Goal: Information Seeking & Learning: Learn about a topic

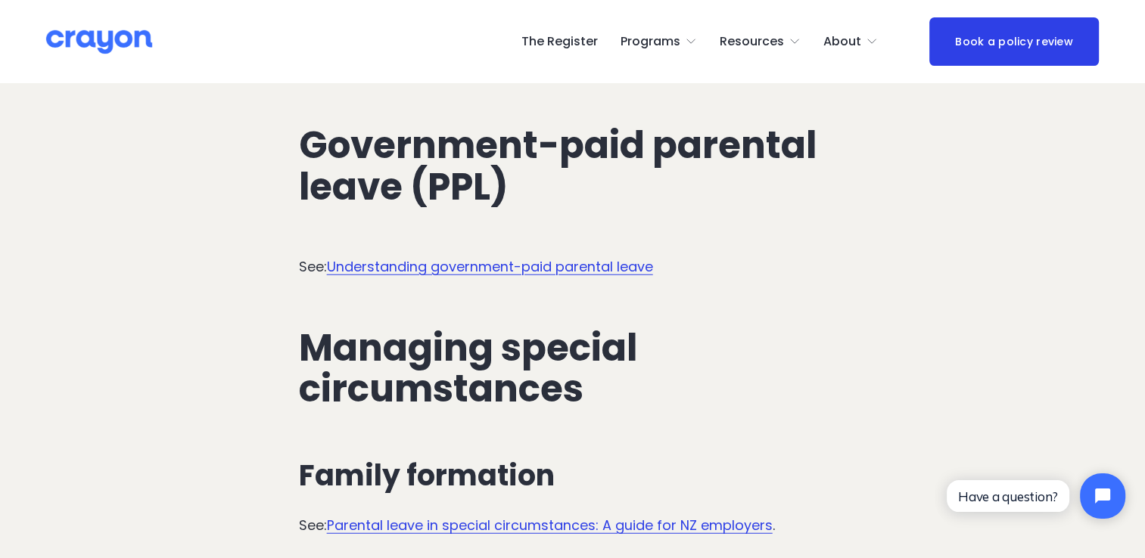
scroll to position [3810, 0]
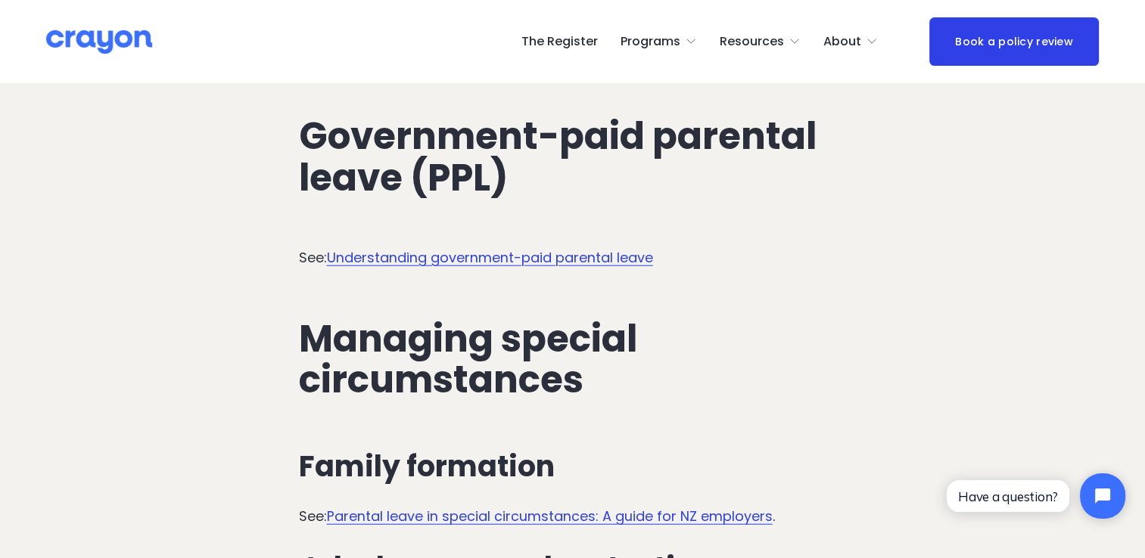
click at [422, 248] on link "Understanding government-paid parental leave" at bounding box center [490, 257] width 326 height 19
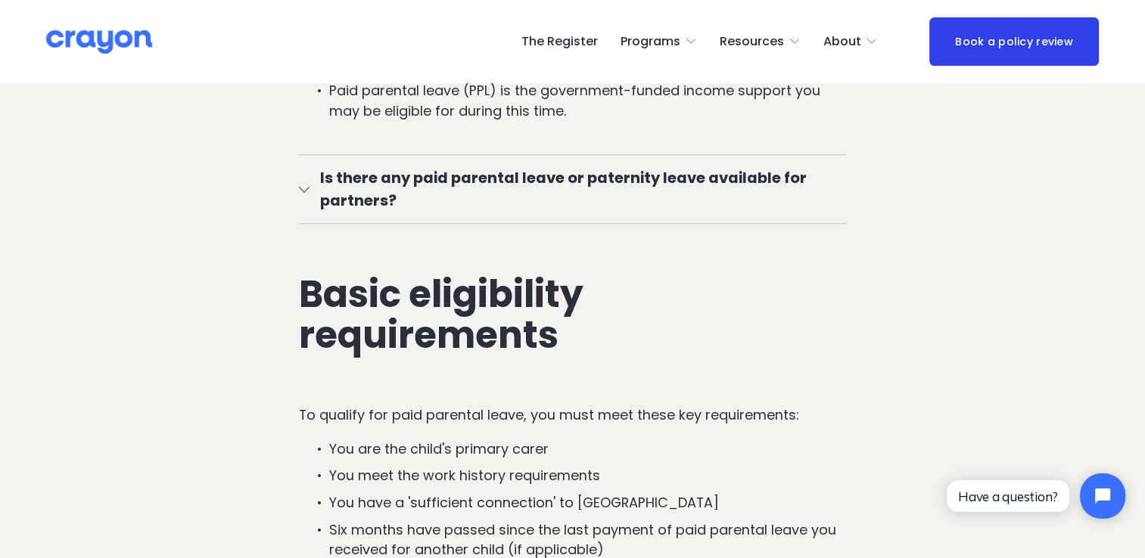
scroll to position [1213, 0]
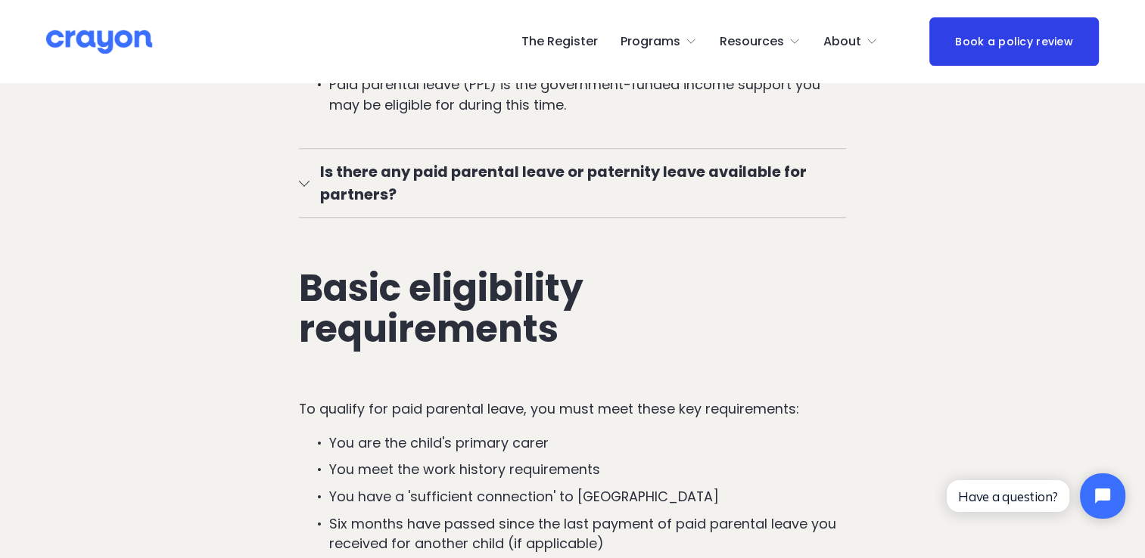
click at [299, 188] on div at bounding box center [304, 183] width 11 height 11
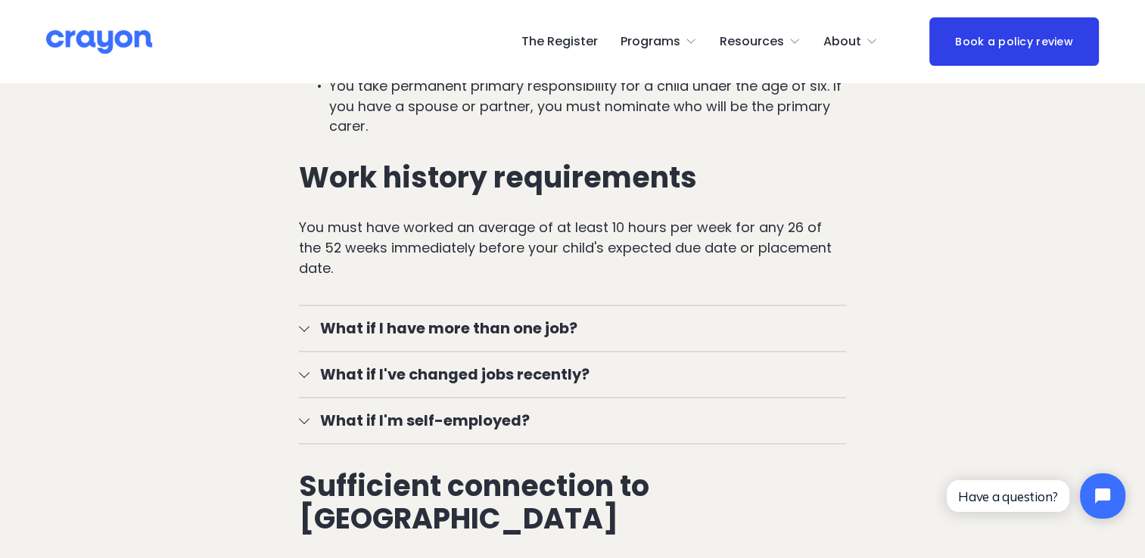
scroll to position [2039, 0]
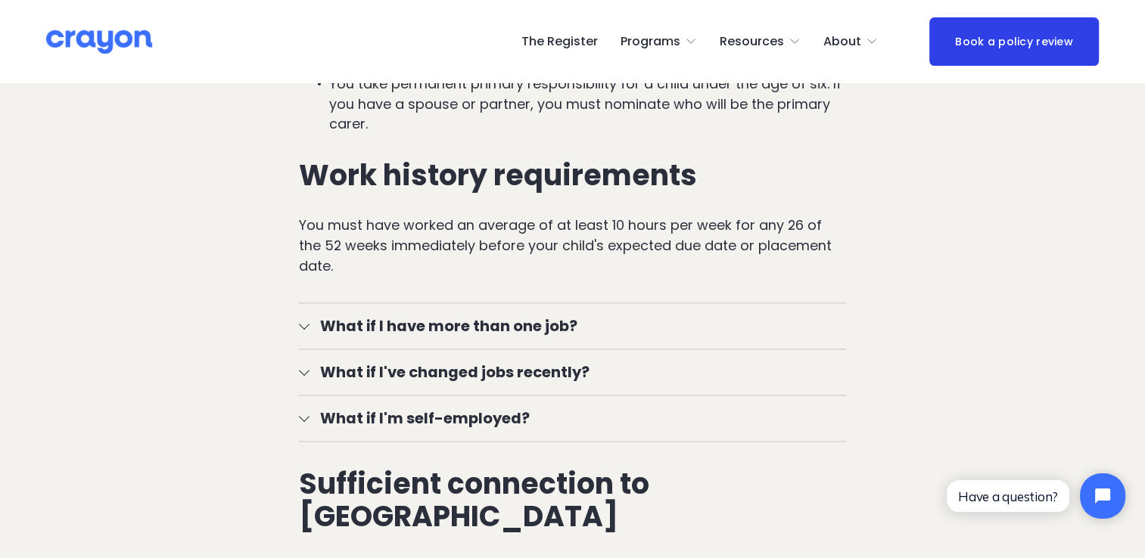
click at [306, 365] on div at bounding box center [304, 370] width 11 height 11
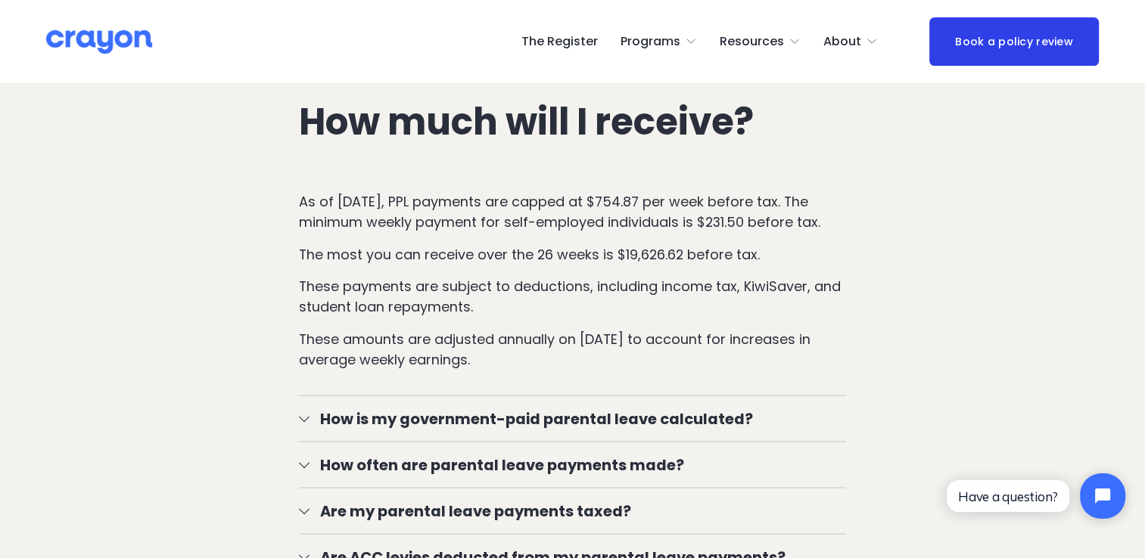
scroll to position [2959, 0]
click at [303, 412] on div at bounding box center [304, 417] width 11 height 11
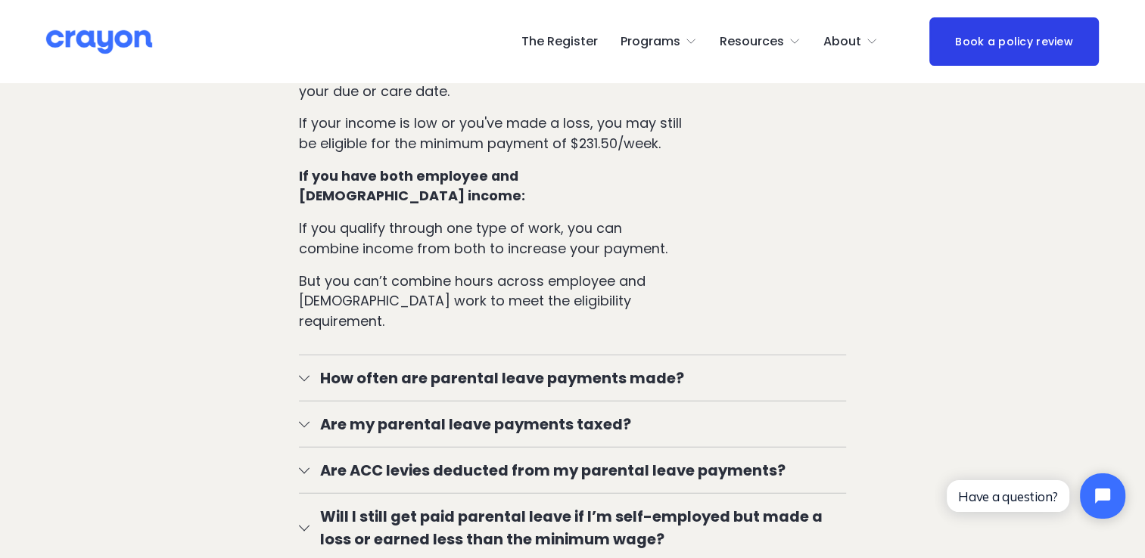
scroll to position [3848, 0]
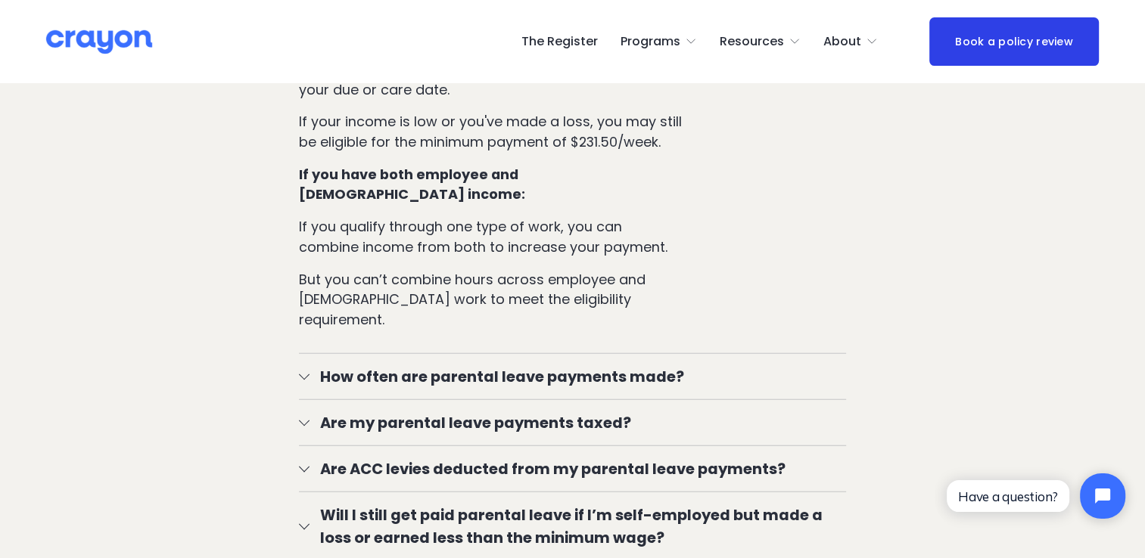
click at [305, 371] on div at bounding box center [304, 376] width 11 height 11
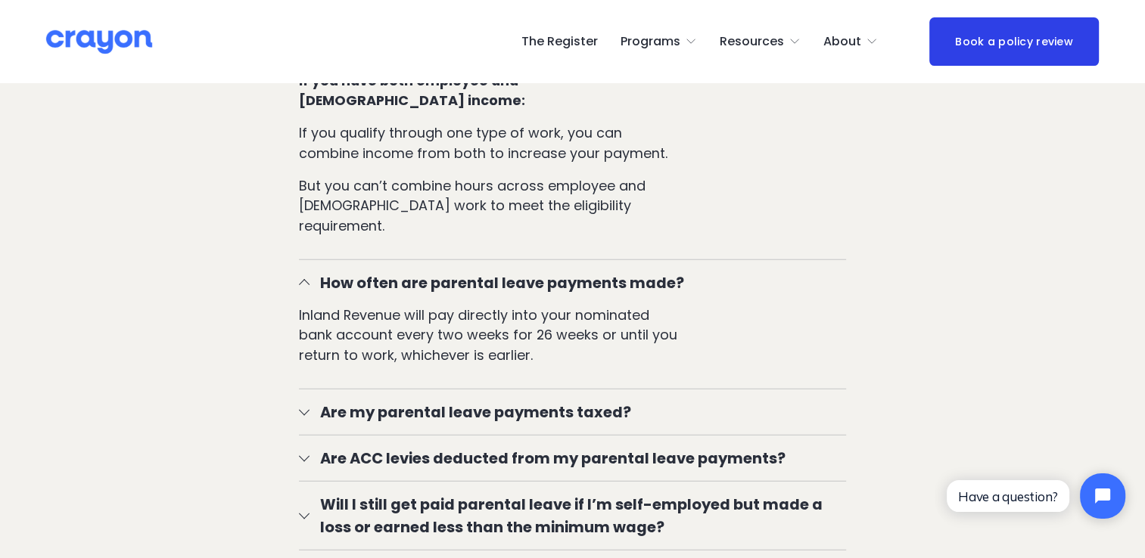
scroll to position [3953, 0]
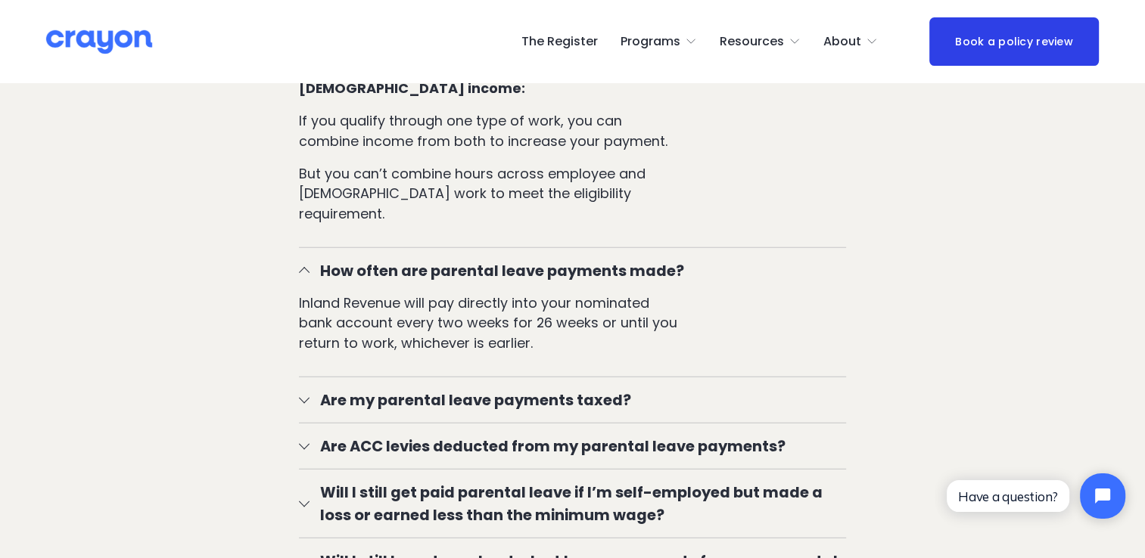
click at [309, 395] on div at bounding box center [304, 400] width 11 height 11
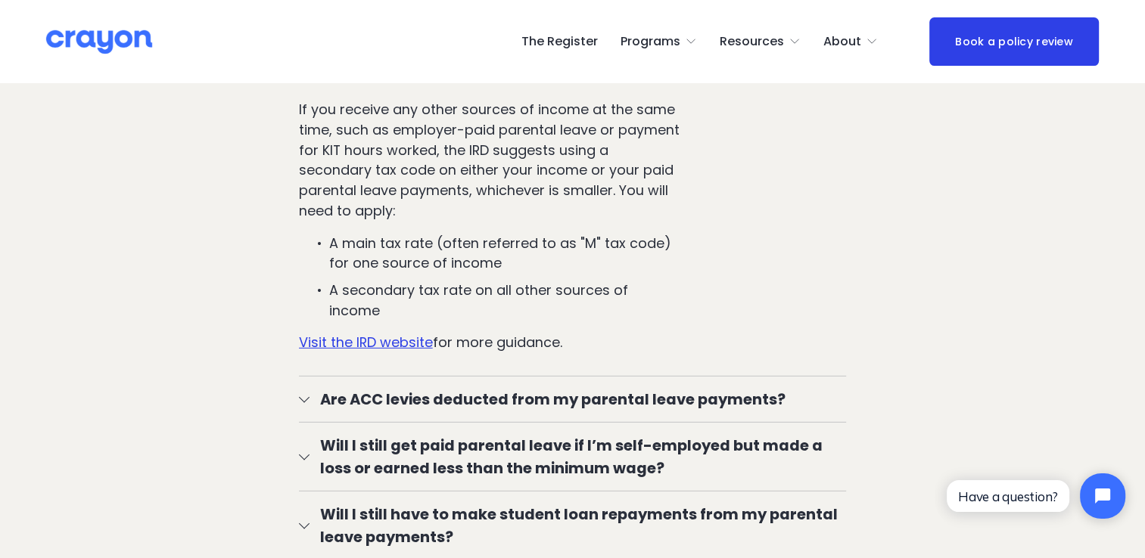
scroll to position [4329, 0]
drag, startPoint x: 272, startPoint y: 443, endPoint x: 297, endPoint y: 429, distance: 29.5
click at [306, 491] on button "Will I still have to make student loan repayments from my parental leave paymen…" at bounding box center [573, 525] width 548 height 68
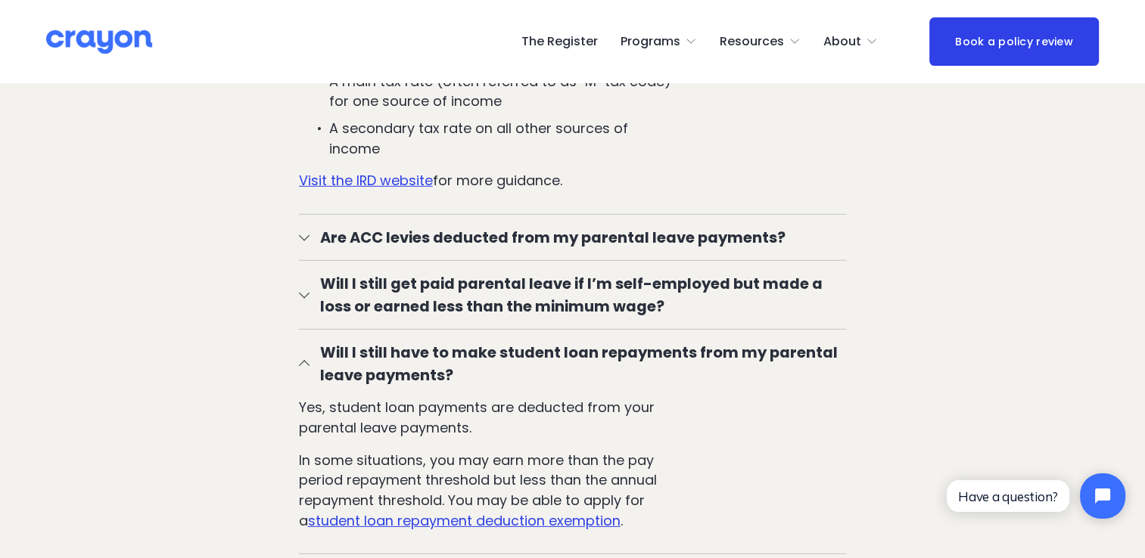
scroll to position [4494, 0]
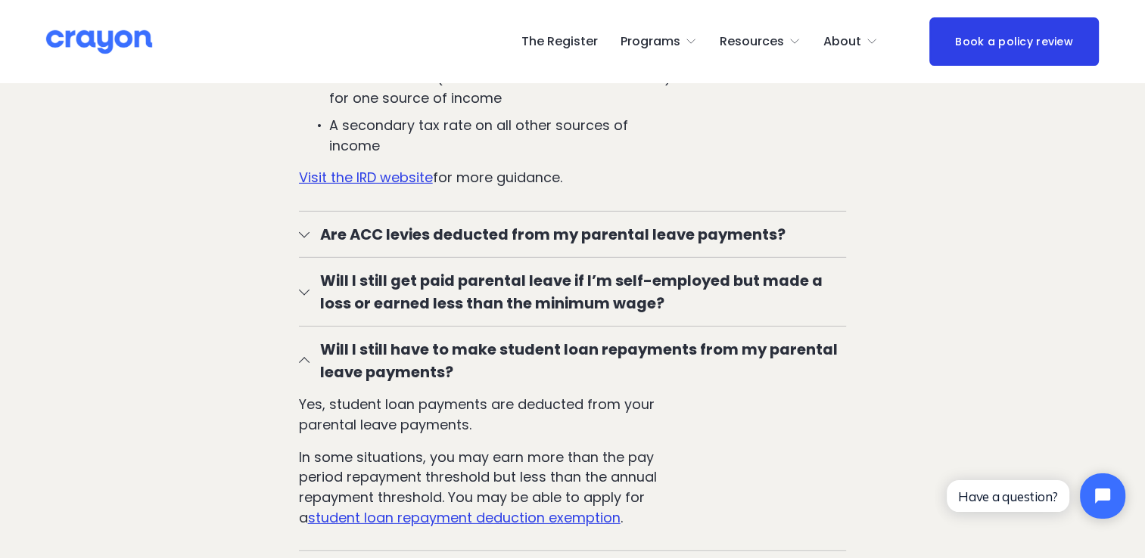
click at [387, 508] on u "student loan repayment deduction exemption" at bounding box center [464, 517] width 312 height 19
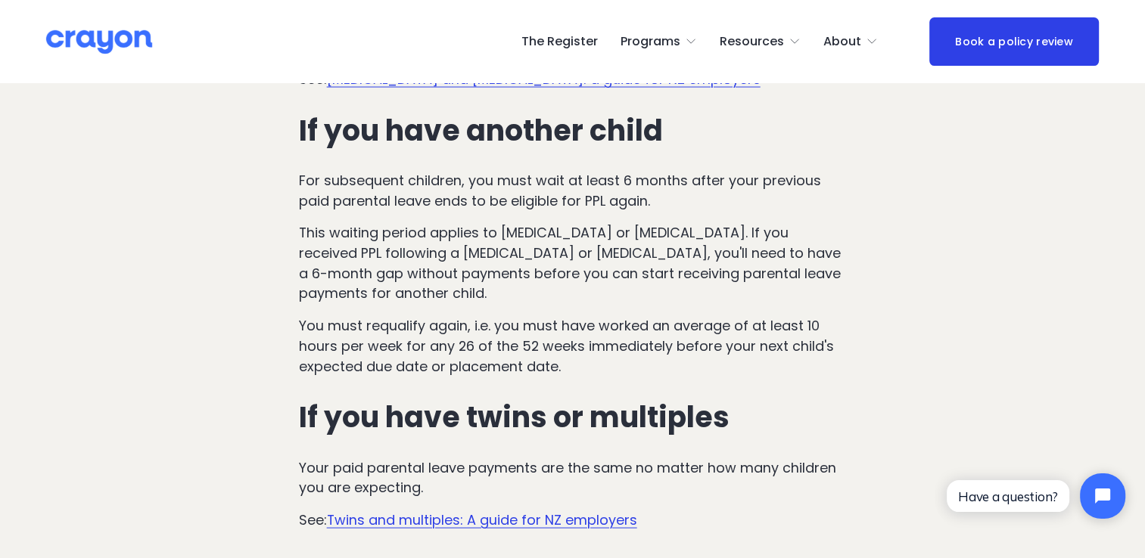
scroll to position [8616, 0]
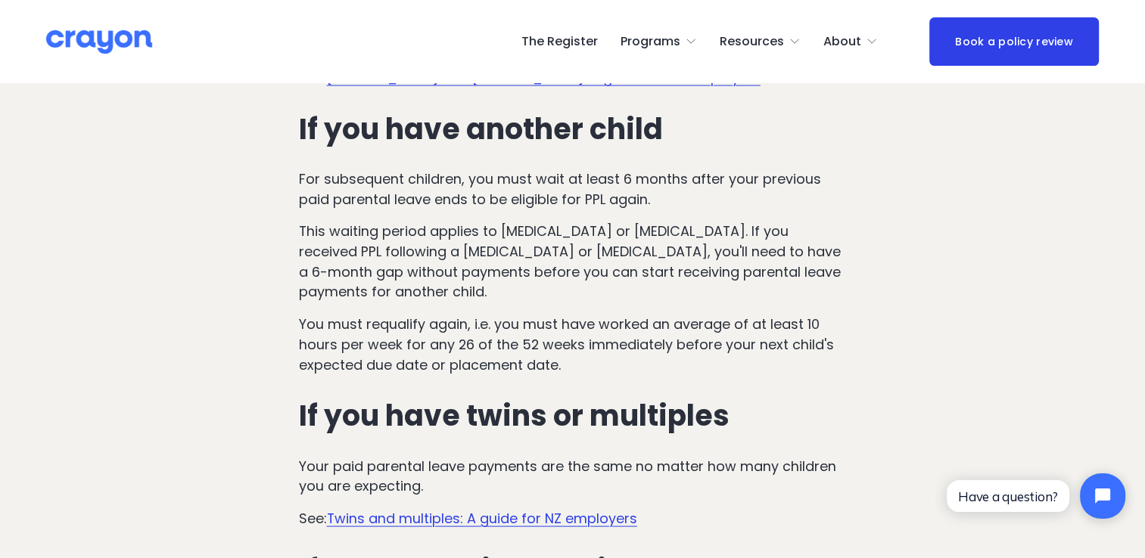
click at [511, 509] on link "Twins and multiples: A guide for NZ employers" at bounding box center [482, 518] width 310 height 19
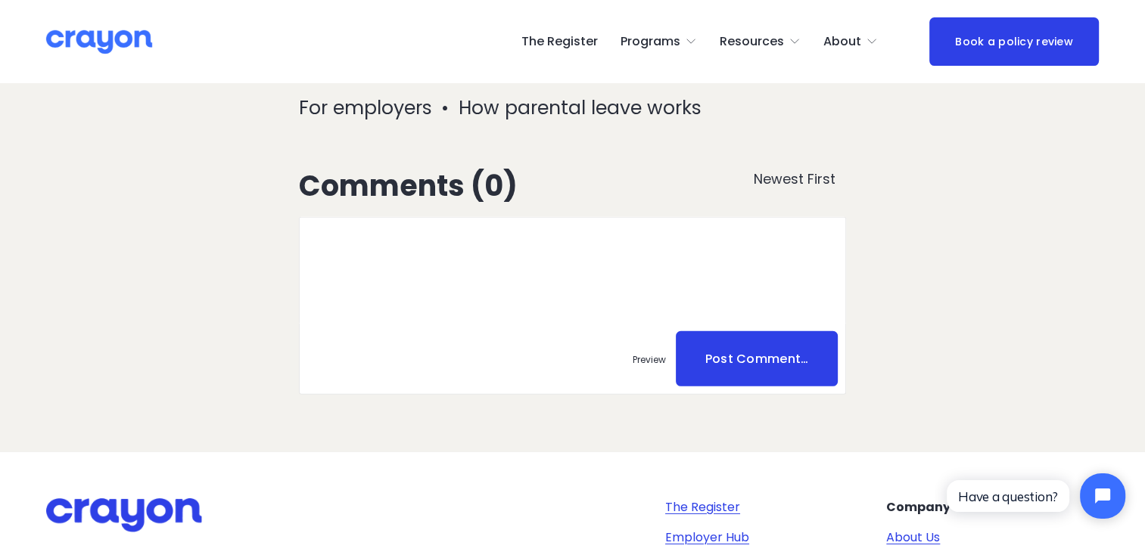
scroll to position [4669, 0]
